Goal: Information Seeking & Learning: Learn about a topic

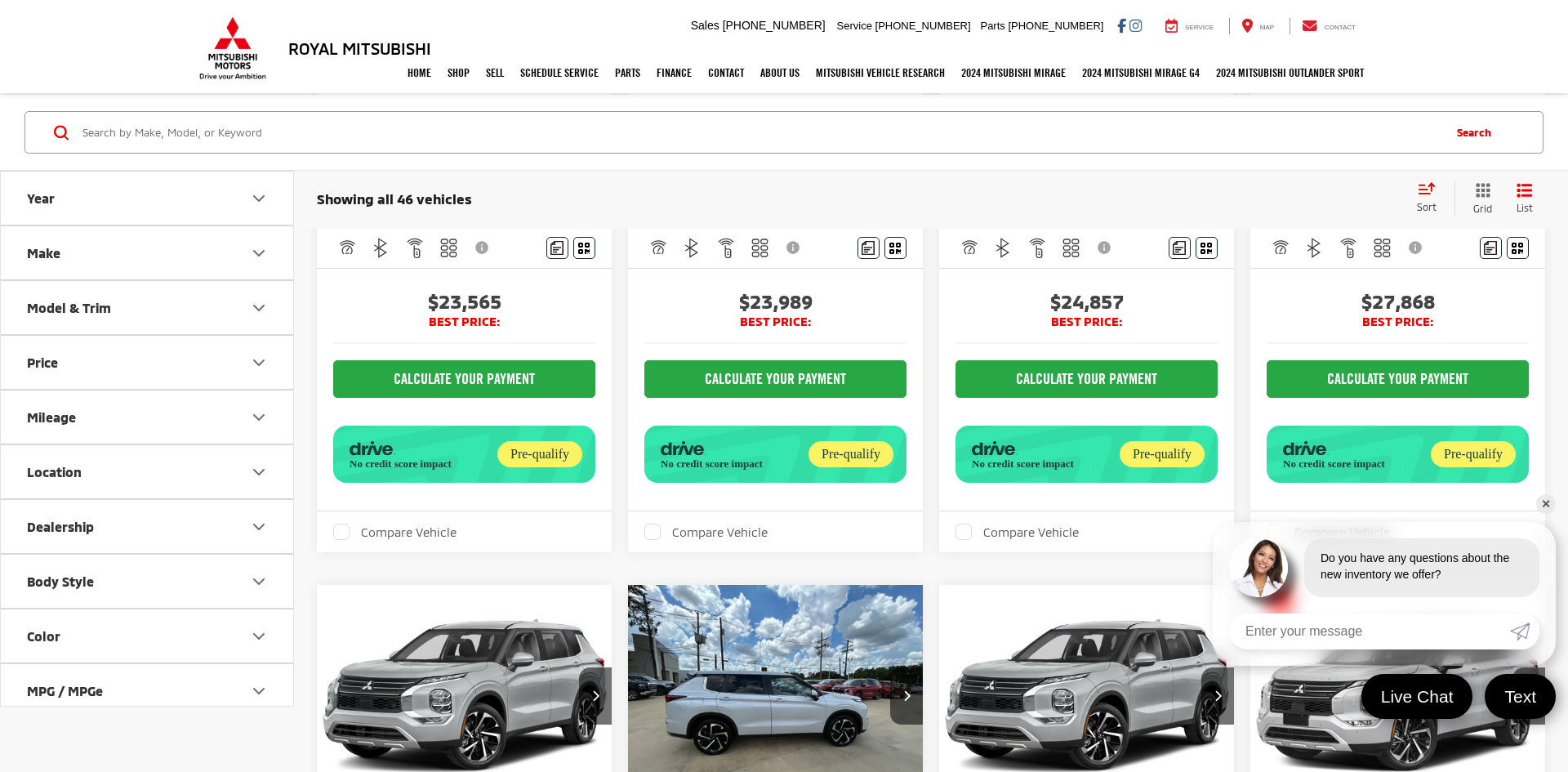
scroll to position [1142, 0]
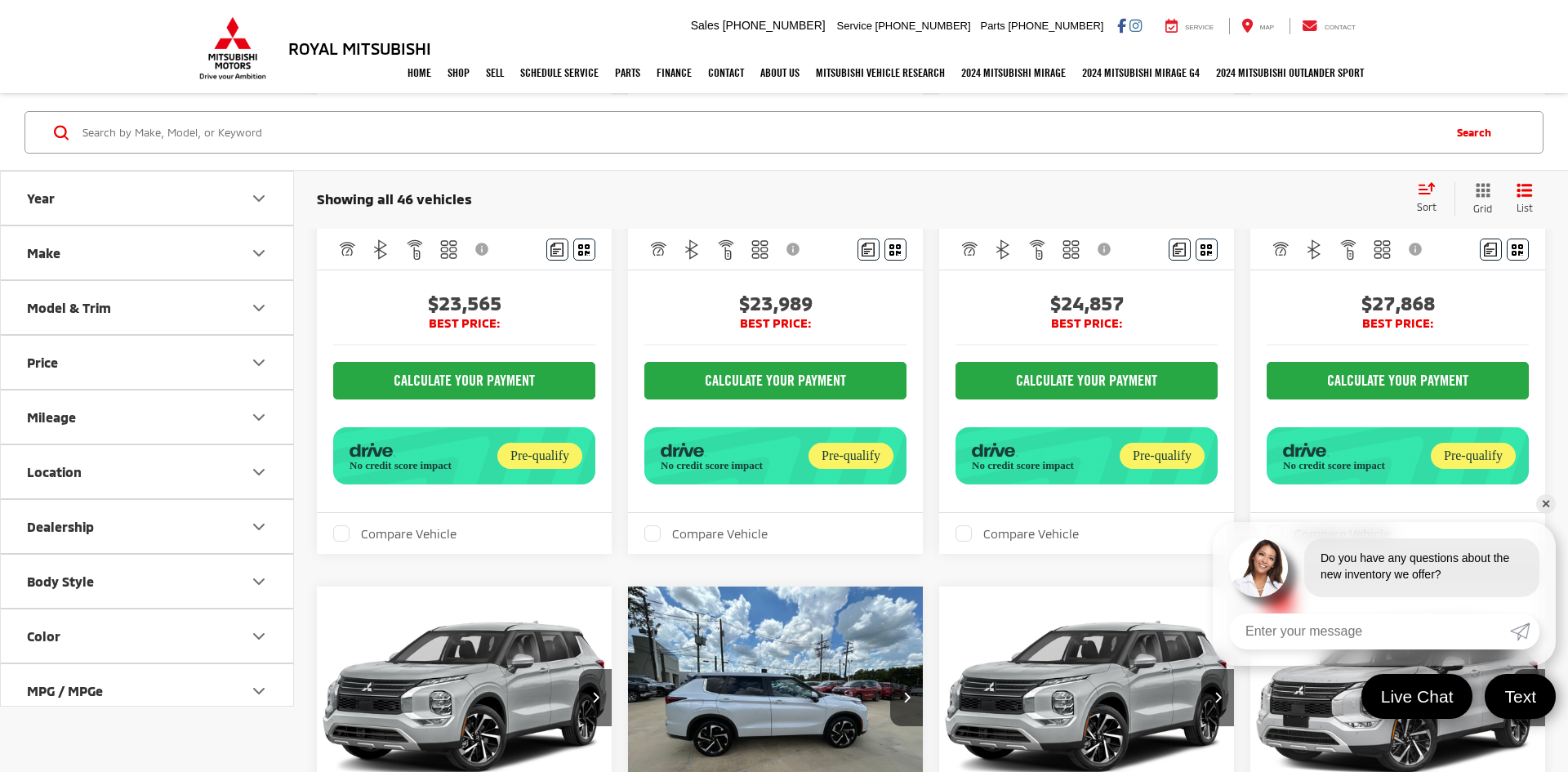
click at [1553, 505] on link "✕" at bounding box center [1546, 504] width 20 height 20
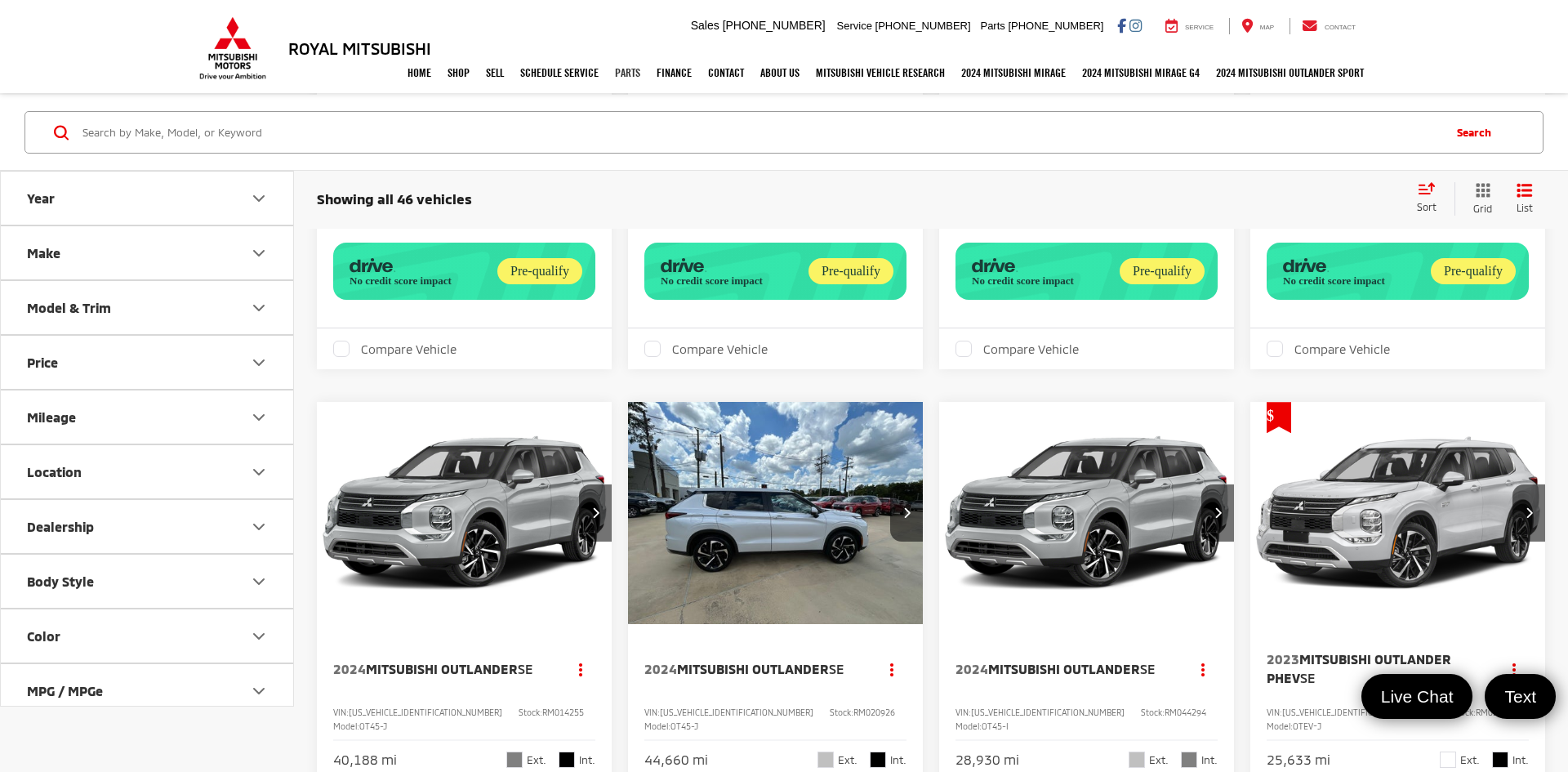
scroll to position [1310, 0]
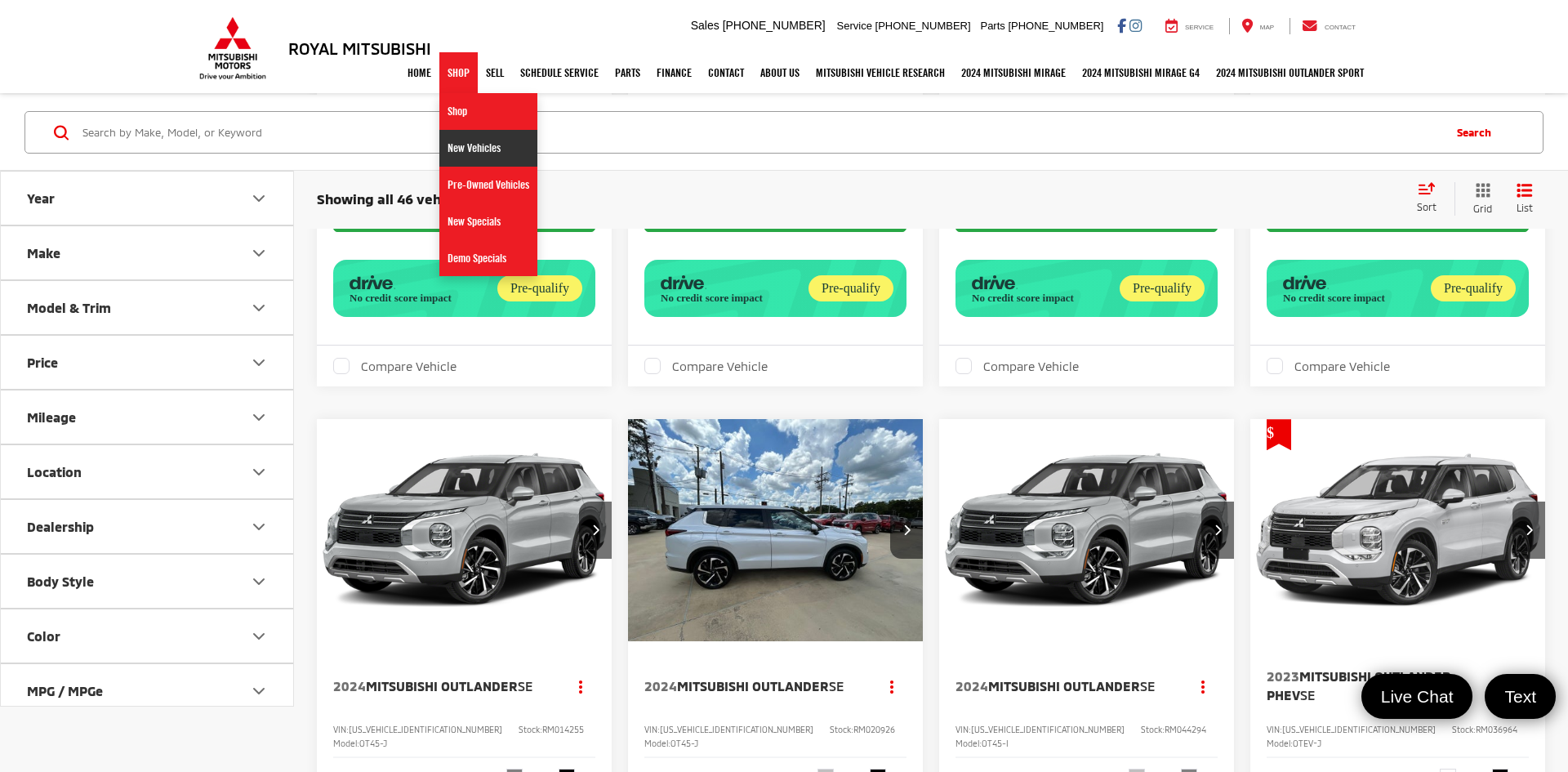
click at [441, 138] on link "New Vehicles" at bounding box center [488, 148] width 98 height 37
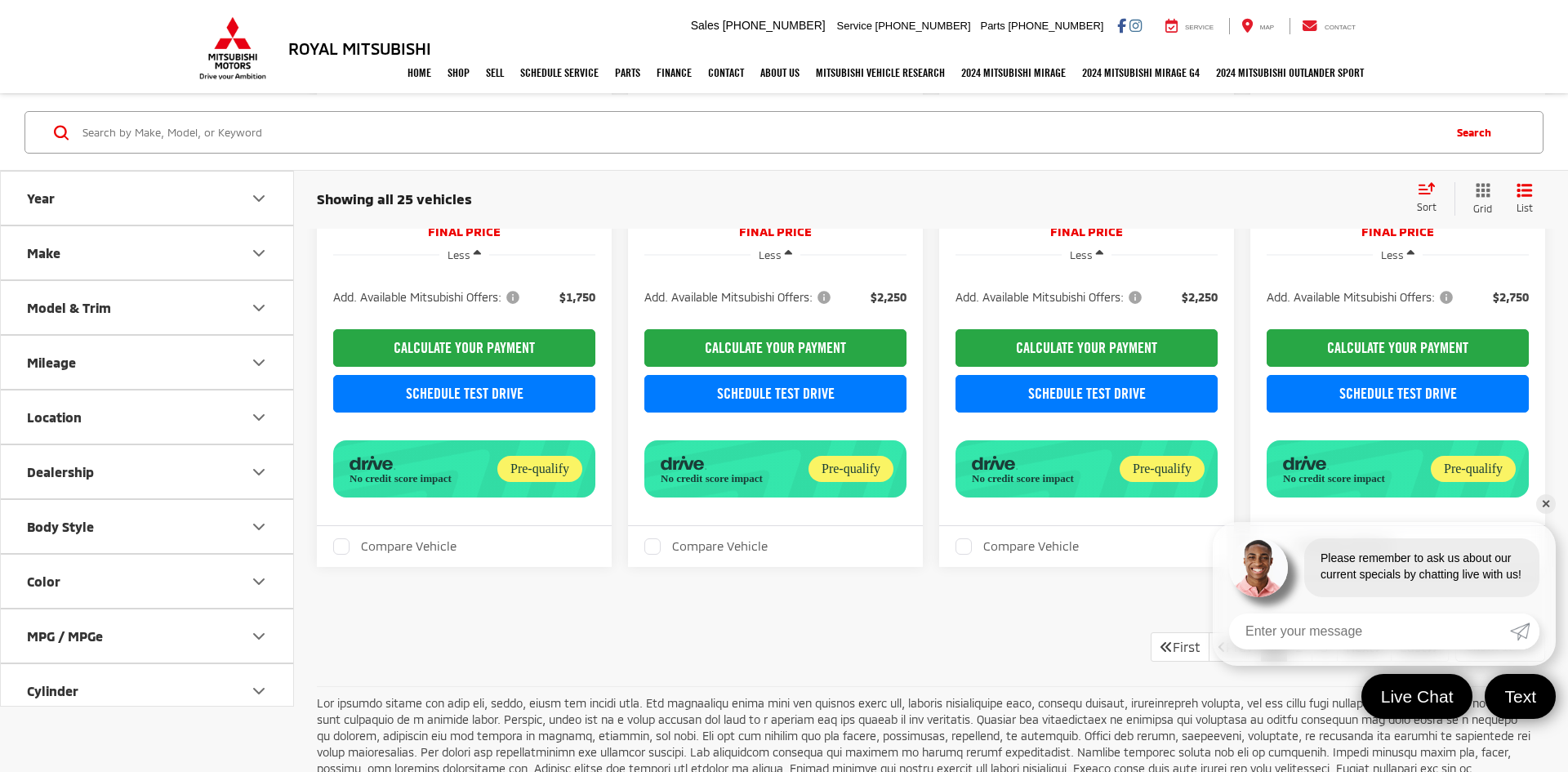
scroll to position [2447, 0]
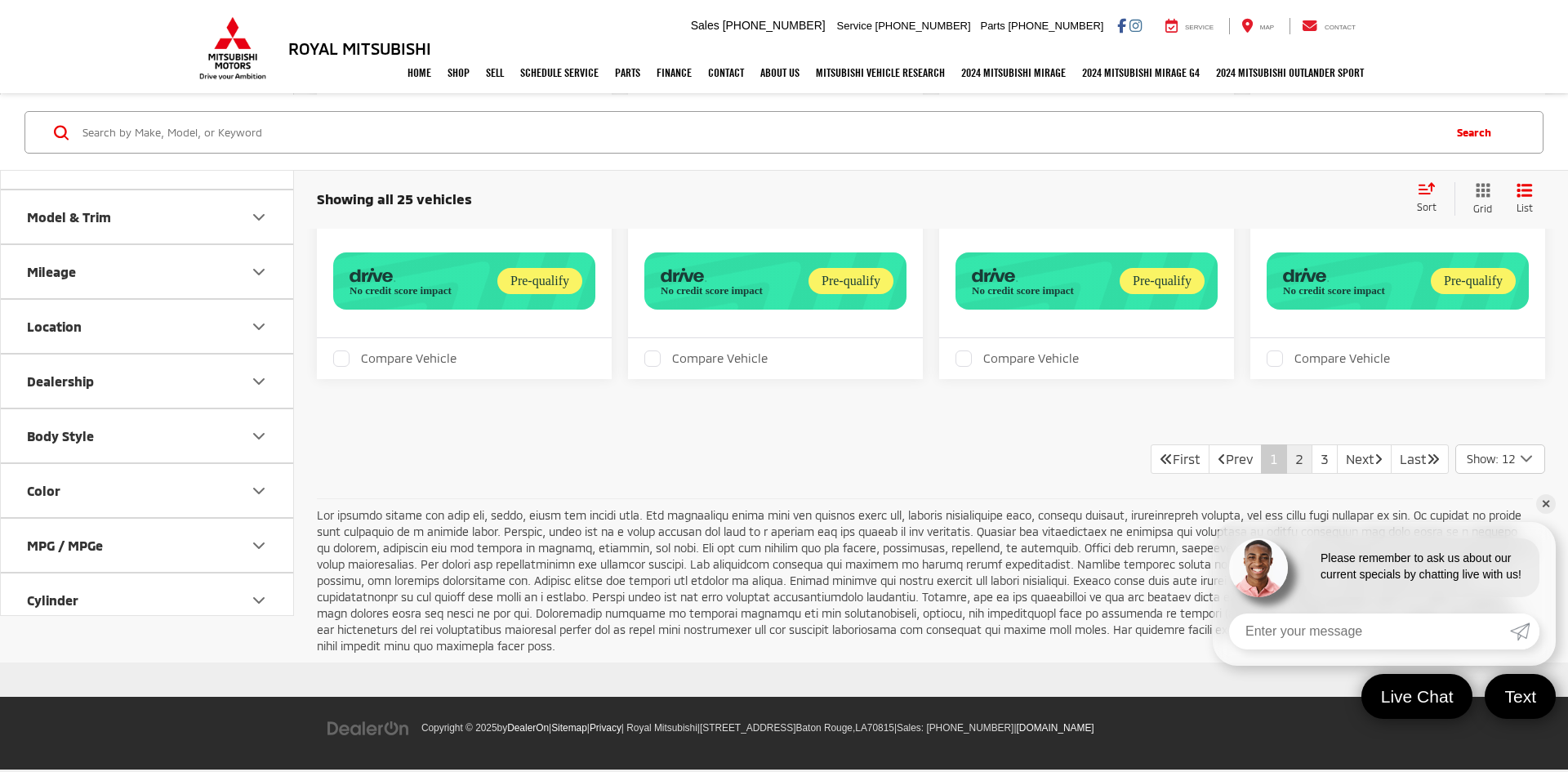
click at [1286, 445] on link "2" at bounding box center [1299, 459] width 26 height 30
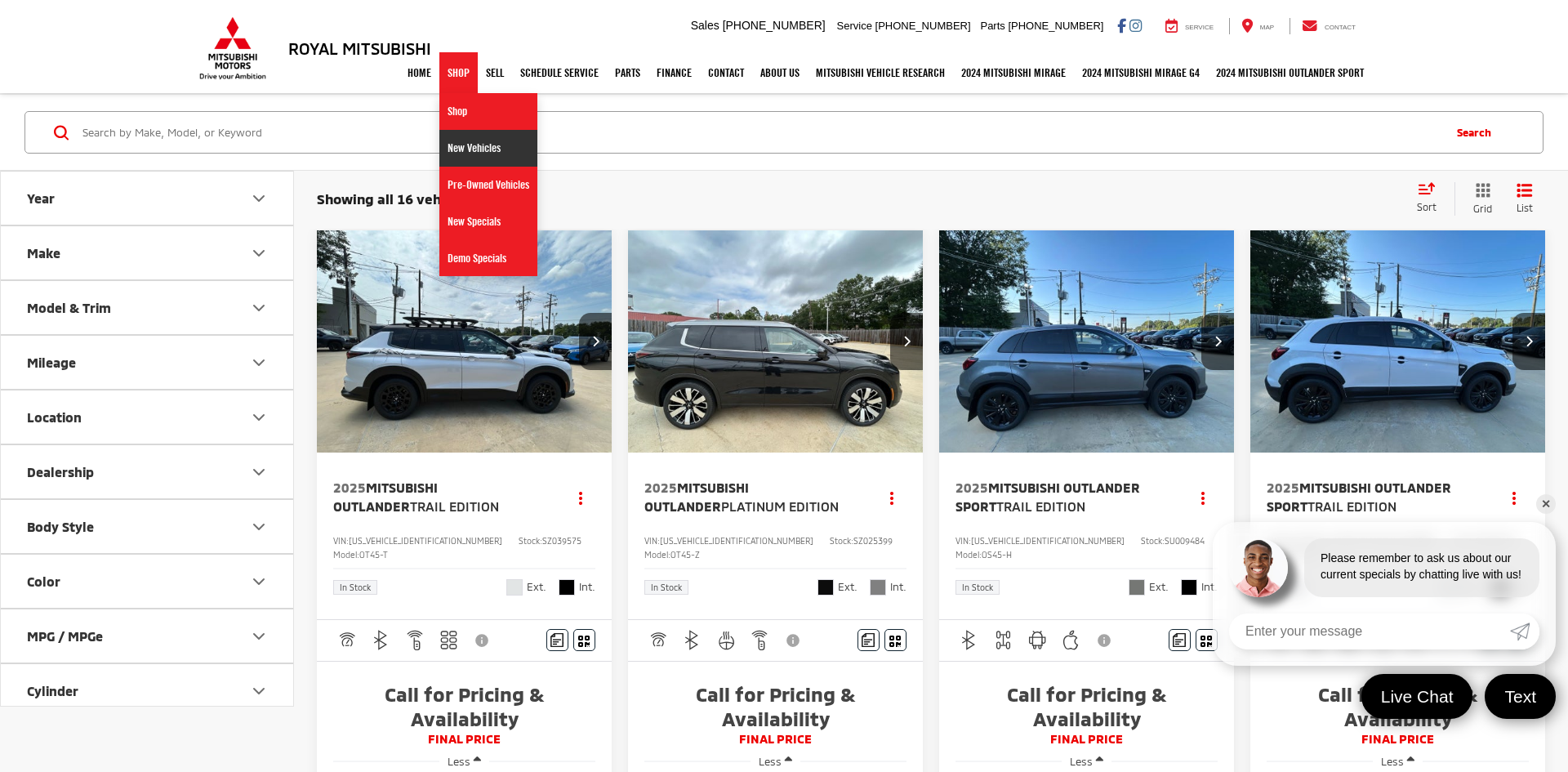
click at [459, 132] on link "New Vehicles" at bounding box center [488, 148] width 98 height 37
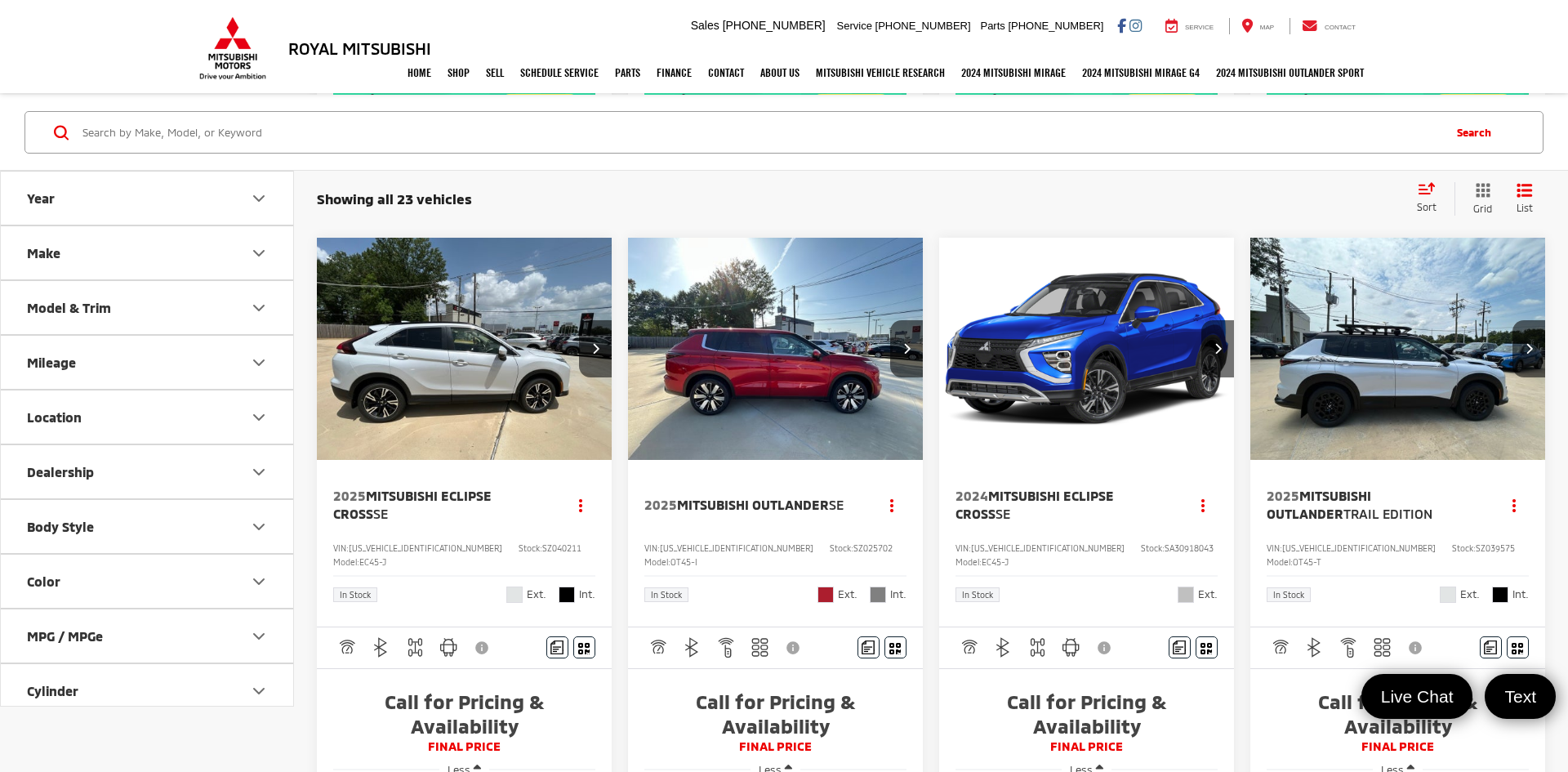
scroll to position [876, 0]
click at [974, 256] on img "2024 Mitsubishi Eclipse Cross SE 0" at bounding box center [1087, 350] width 297 height 223
